Goal: Task Accomplishment & Management: Use online tool/utility

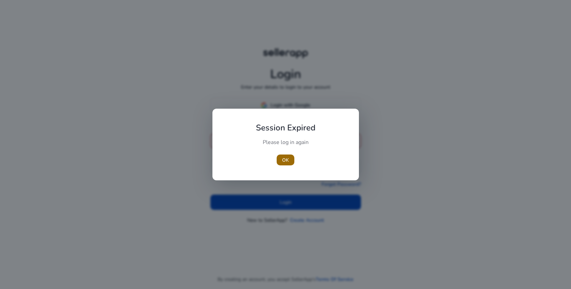
click at [286, 165] on span "button" at bounding box center [286, 160] width 18 height 16
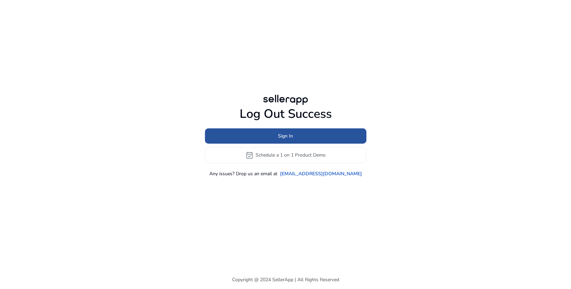
click at [260, 137] on span at bounding box center [286, 136] width 162 height 16
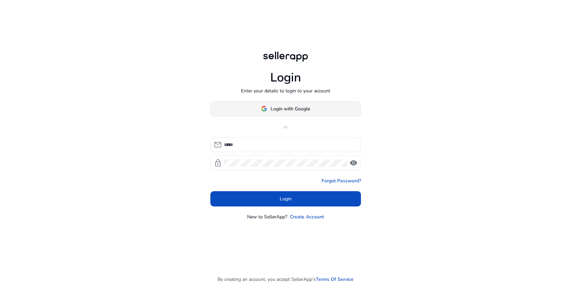
click at [263, 109] on img at bounding box center [264, 109] width 6 height 6
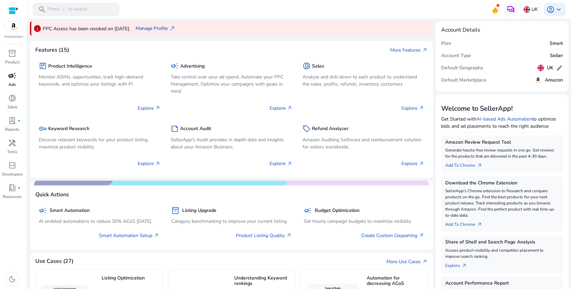
click at [12, 78] on span "campaign" at bounding box center [12, 76] width 8 height 8
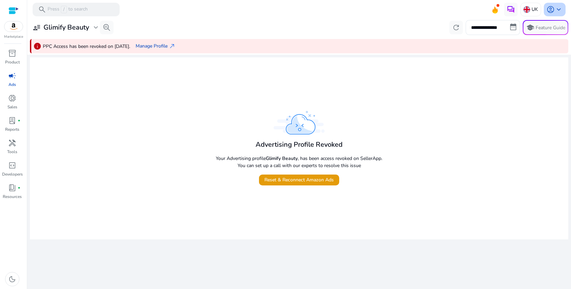
click at [558, 10] on span "keyboard_arrow_down" at bounding box center [559, 9] width 8 height 8
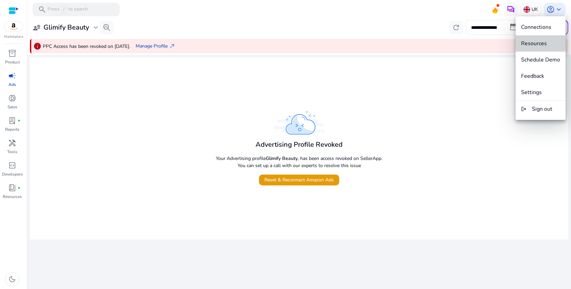
click at [533, 37] on button "Resources" at bounding box center [541, 43] width 50 height 16
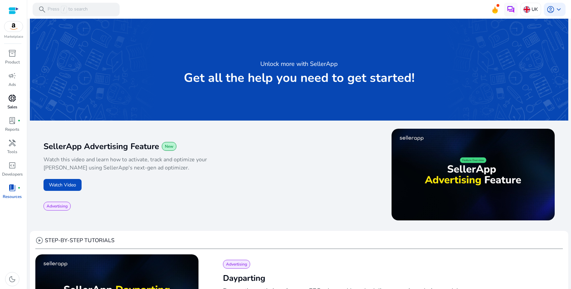
click at [12, 101] on span "donut_small" at bounding box center [12, 98] width 8 height 8
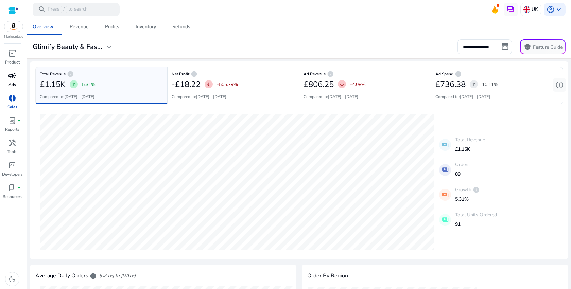
click at [17, 76] on div "campaign" at bounding box center [12, 75] width 19 height 11
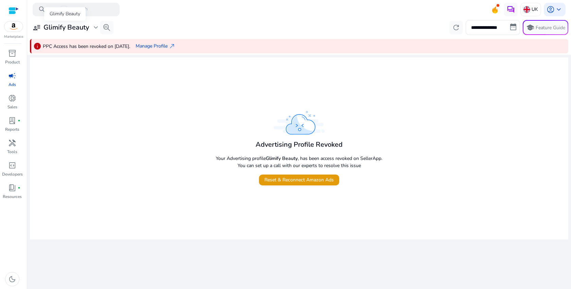
click at [97, 29] on span "expand_more" at bounding box center [96, 27] width 8 height 8
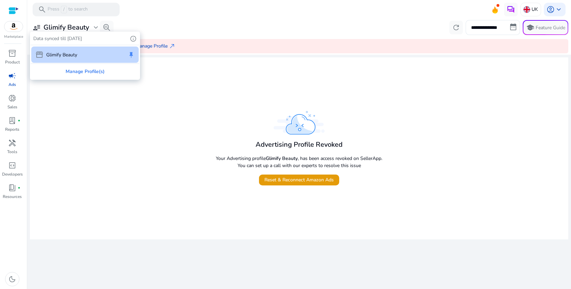
click at [97, 29] on div at bounding box center [285, 144] width 571 height 289
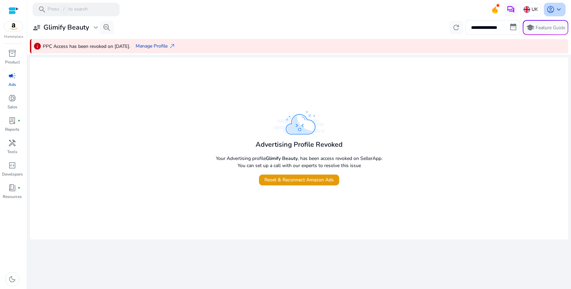
click at [545, 11] on div "account_circle keyboard_arrow_down" at bounding box center [555, 10] width 22 height 14
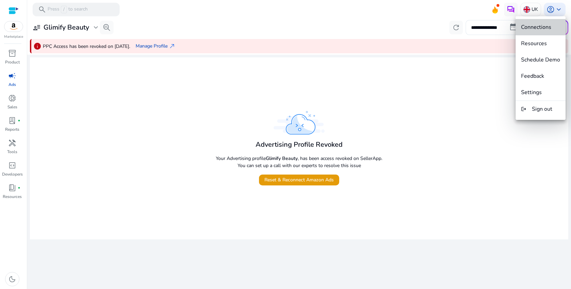
click at [536, 23] on span "Connections" at bounding box center [536, 26] width 30 height 7
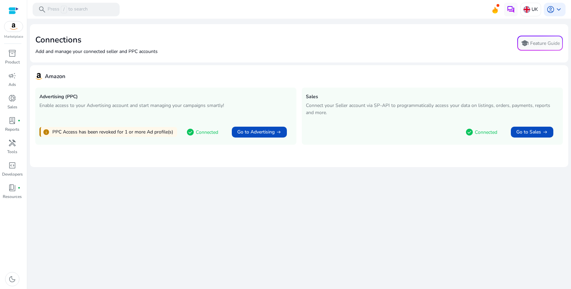
click at [67, 135] on p "PPC Access has been revoked for 1 or more Ad profile(s)" at bounding box center [112, 132] width 121 height 7
click at [107, 166] on mat-card "Amazon Advertising (PPC) Enable access to your Advertising account and start ma…" at bounding box center [299, 116] width 539 height 102
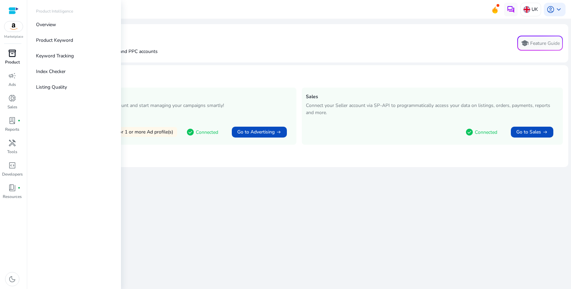
click at [9, 56] on span "inventory_2" at bounding box center [12, 53] width 8 height 8
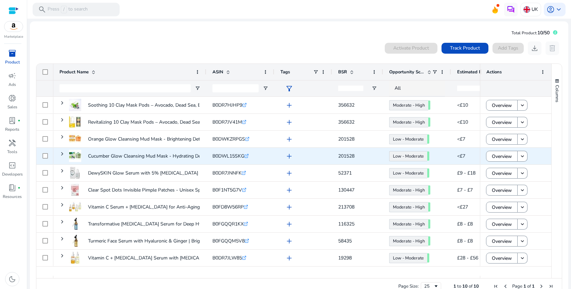
scroll to position [15, 0]
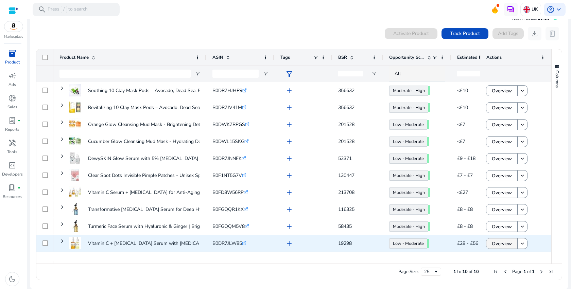
click at [506, 242] on span "Overview" at bounding box center [502, 244] width 20 height 14
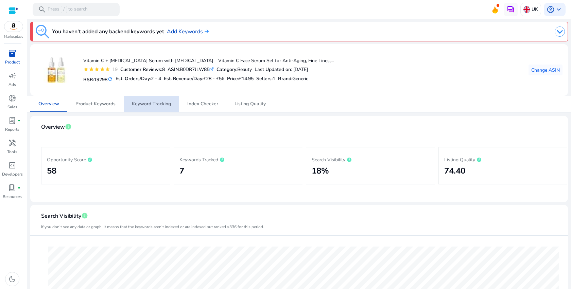
click at [143, 106] on span "Keyword Tracking" at bounding box center [151, 104] width 39 height 5
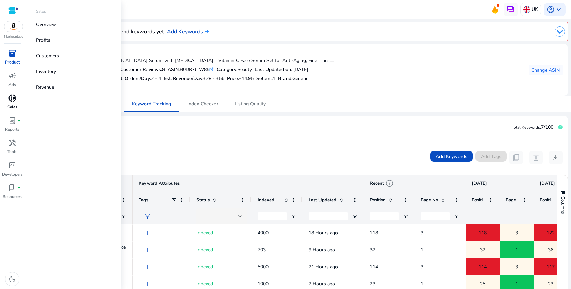
click at [11, 102] on span "donut_small" at bounding box center [12, 98] width 8 height 8
